Goal: Check status: Check status

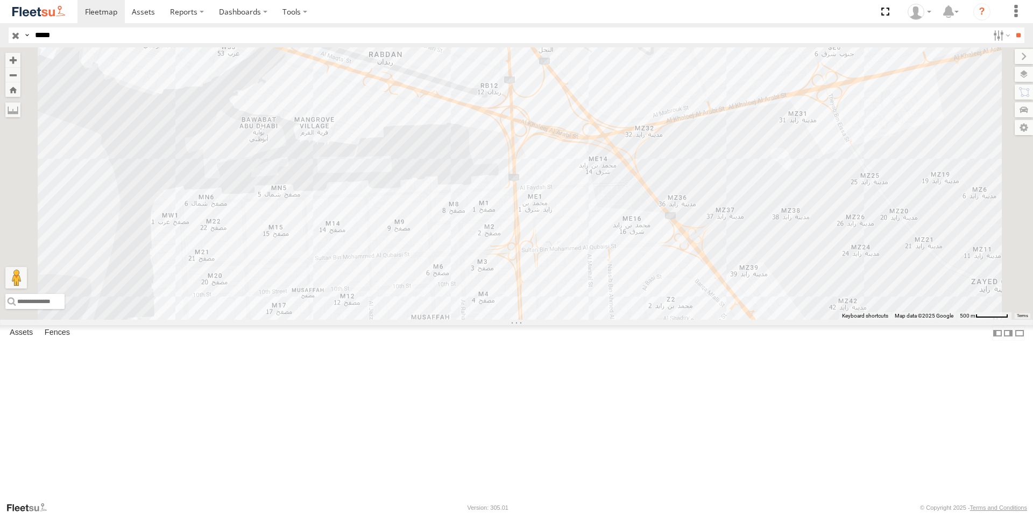
click at [0, 0] on div "99438" at bounding box center [0, 0] width 0 height 0
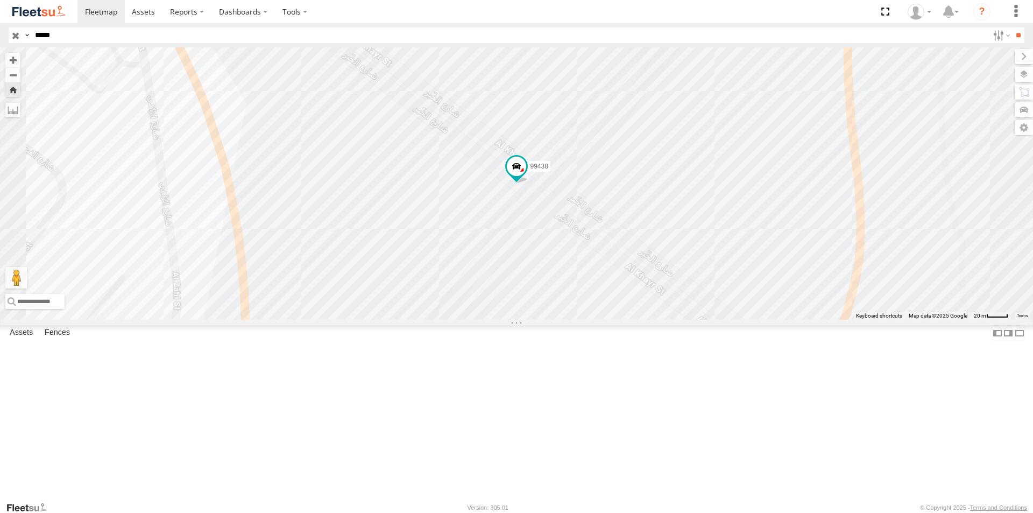
drag, startPoint x: 65, startPoint y: 37, endPoint x: 9, endPoint y: 35, distance: 55.4
click at [9, 35] on div "Search Query Asset ID Asset Label Registration Manufacturer Model VIN Job ID Dr…" at bounding box center [510, 35] width 1003 height 16
click at [459, 320] on div "99438" at bounding box center [516, 183] width 1033 height 272
click at [526, 176] on span at bounding box center [516, 166] width 19 height 19
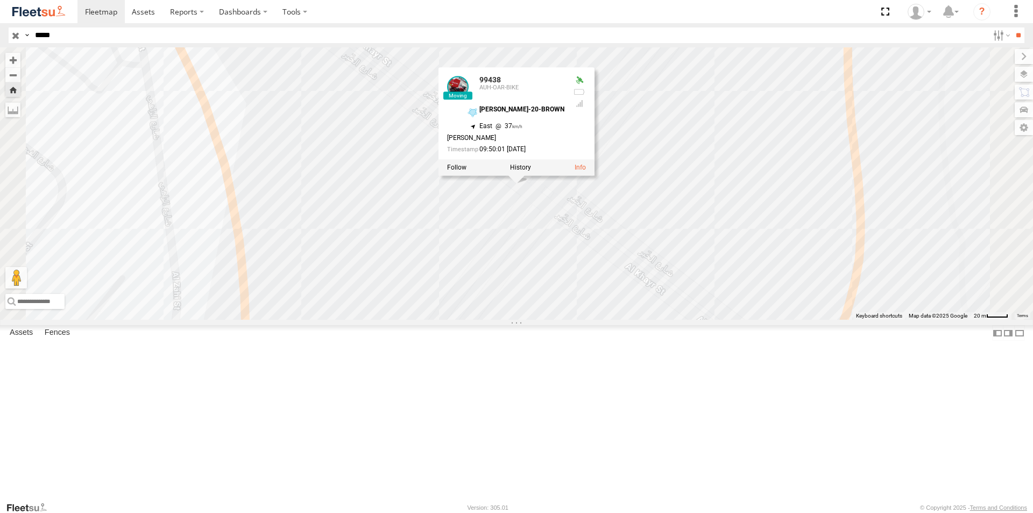
click at [0, 0] on div "99438 AUH-OAR-BIKE Al Shamkhah-20-GREEN [GEOGRAPHIC_DATA] - [GEOGRAPHIC_DATA] 2…" at bounding box center [0, 0] width 0 height 0
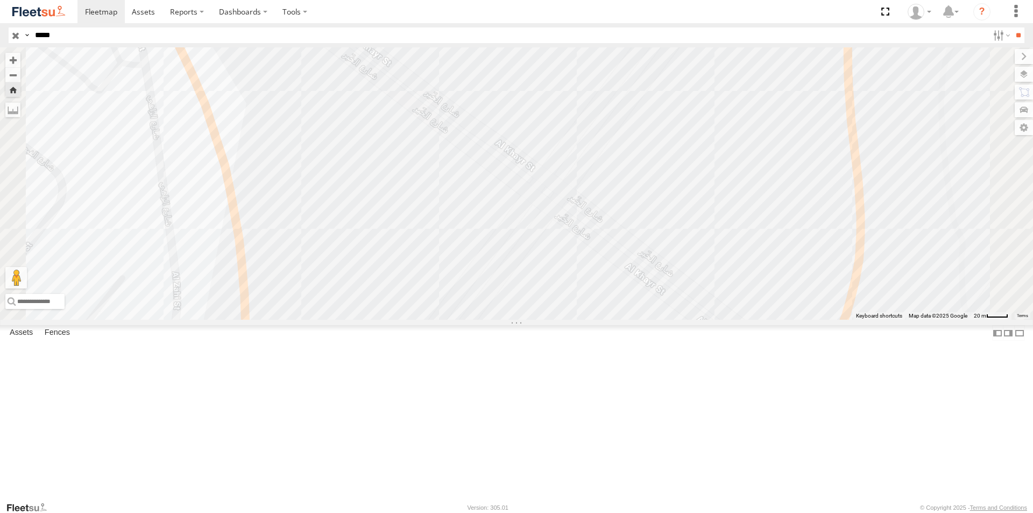
click at [0, 0] on div "AUH-OAR-BIKE" at bounding box center [0, 0] width 0 height 0
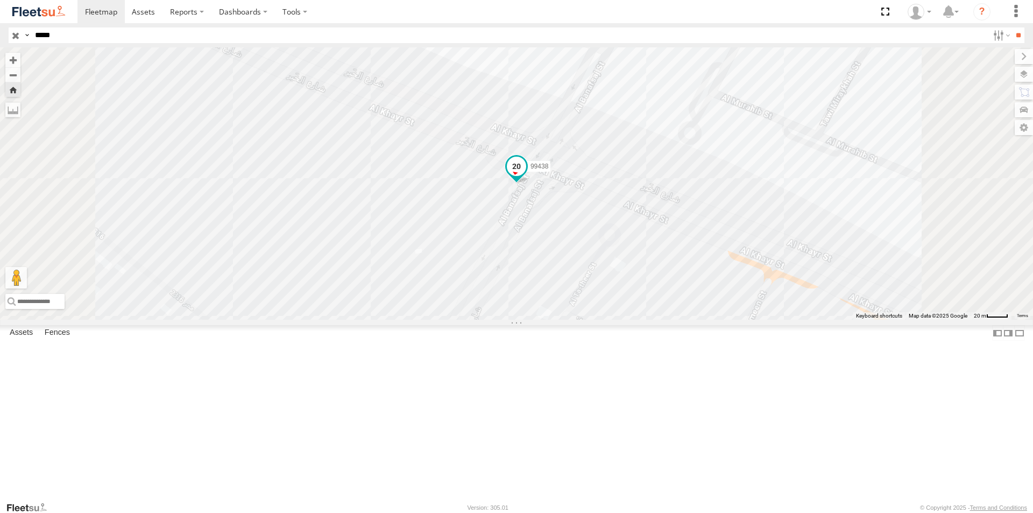
click at [526, 176] on span at bounding box center [516, 166] width 19 height 19
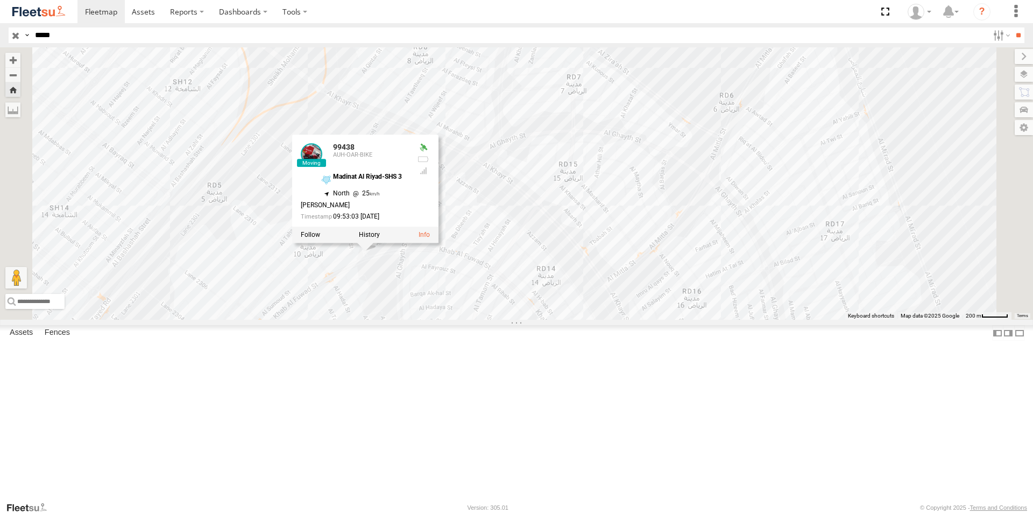
click at [0, 0] on div "99438" at bounding box center [0, 0] width 0 height 0
